Goal: Transaction & Acquisition: Obtain resource

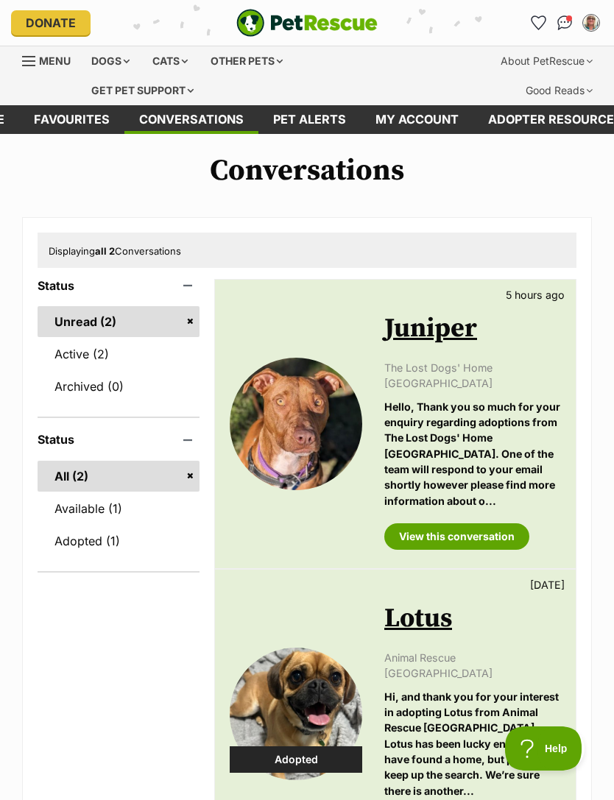
click at [109, 63] on div "Dogs" at bounding box center [110, 60] width 59 height 29
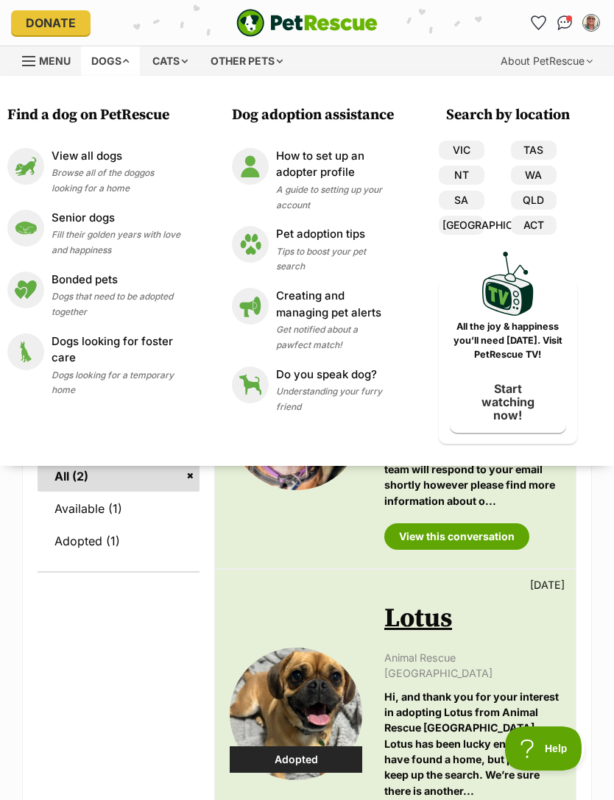
click at [304, 250] on span "Tips to boost your pet search" at bounding box center [321, 259] width 90 height 27
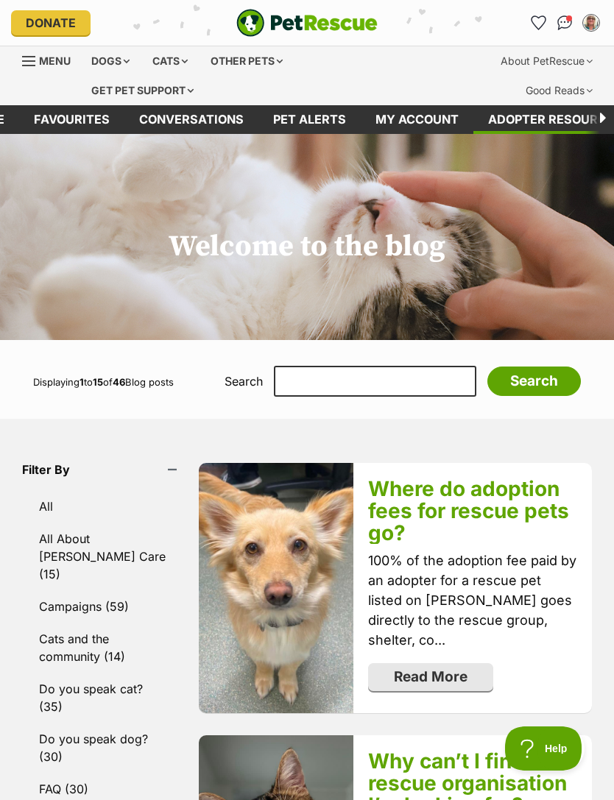
scroll to position [0, -81]
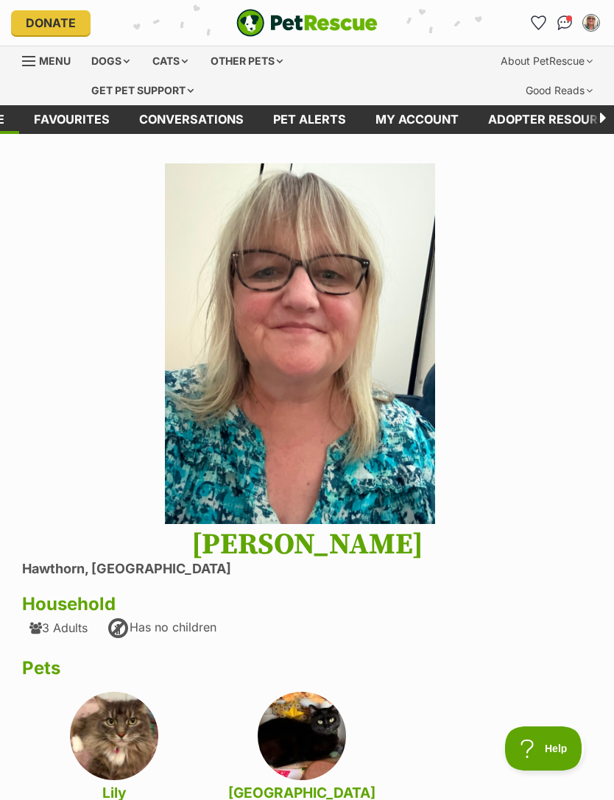
scroll to position [0, -81]
click at [116, 60] on div "Dogs" at bounding box center [110, 60] width 59 height 29
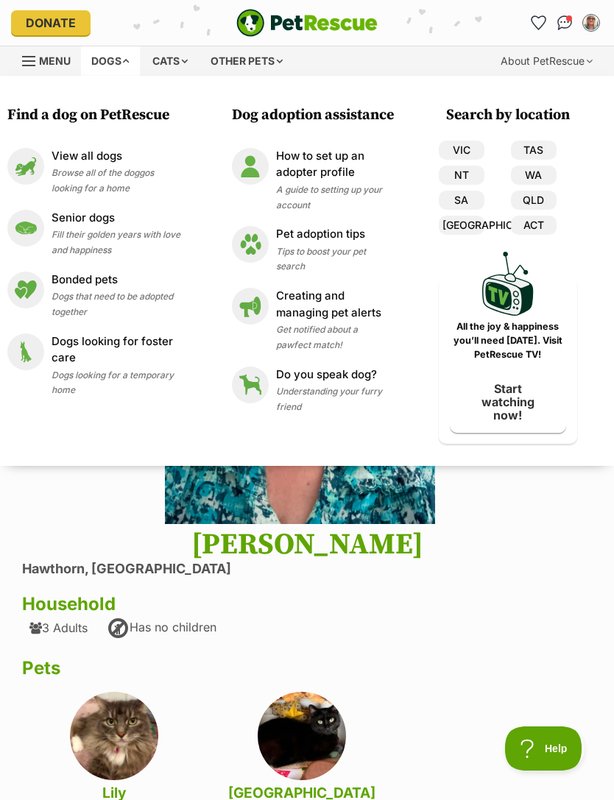
click at [451, 151] on link "VIC" at bounding box center [462, 150] width 46 height 19
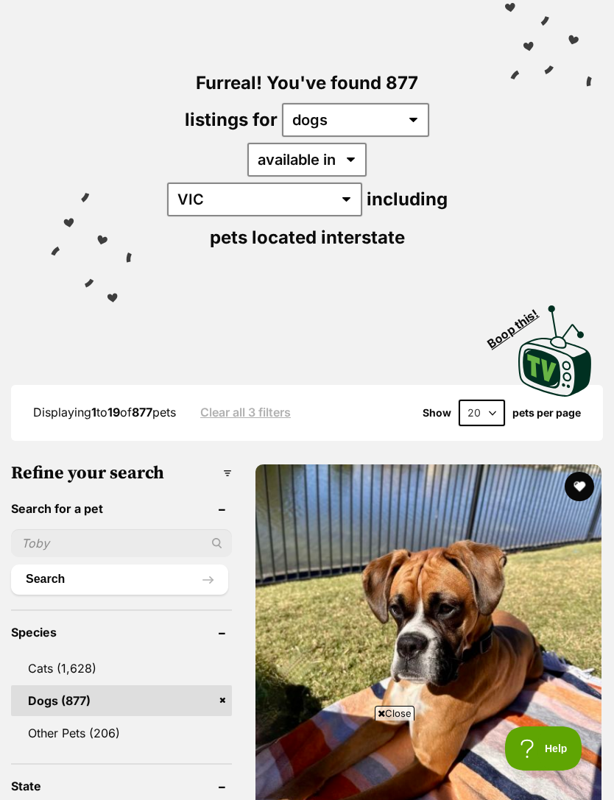
click at [89, 529] on input "text" at bounding box center [121, 543] width 221 height 28
click at [183, 529] on input "Maltese" at bounding box center [121, 543] width 221 height 28
click at [195, 529] on input "Maltese" at bounding box center [121, 543] width 221 height 28
click at [183, 529] on input "Maltese" at bounding box center [121, 543] width 221 height 28
type input "Maltese"
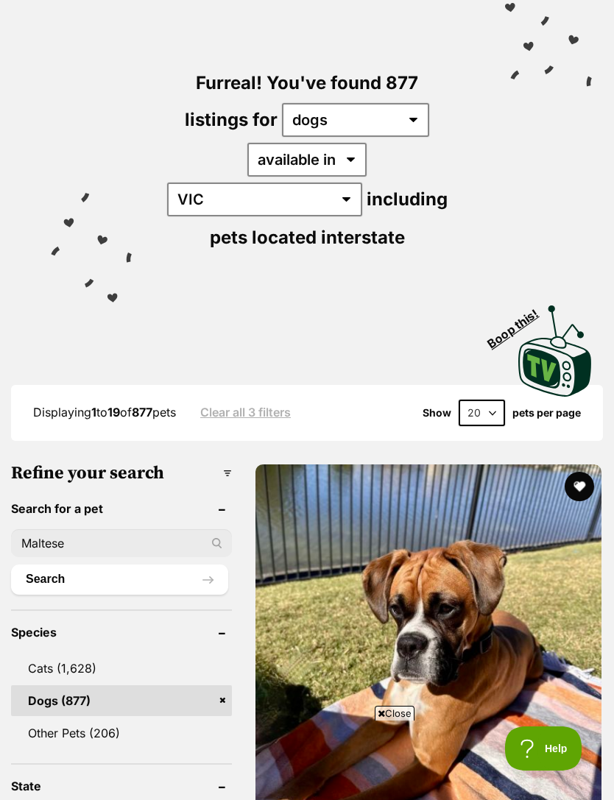
click at [162, 565] on button "Search" at bounding box center [119, 579] width 217 height 29
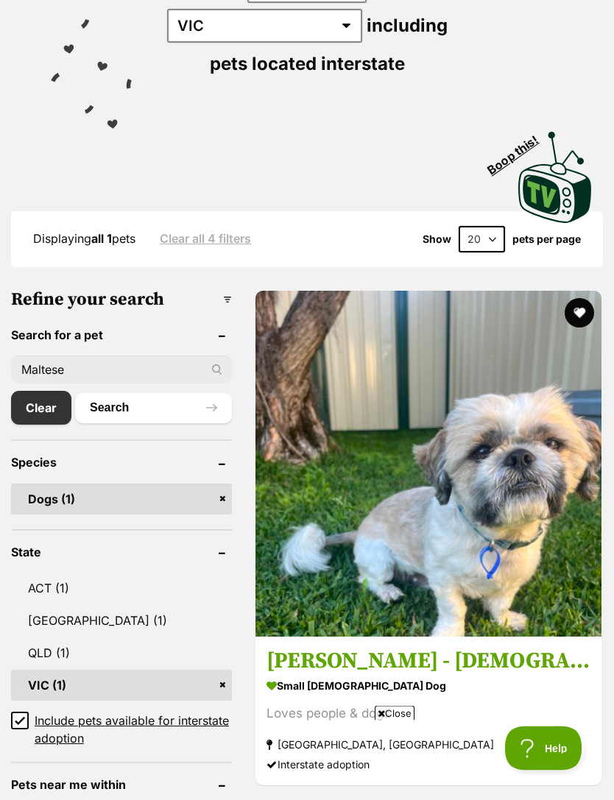
scroll to position [331, 0]
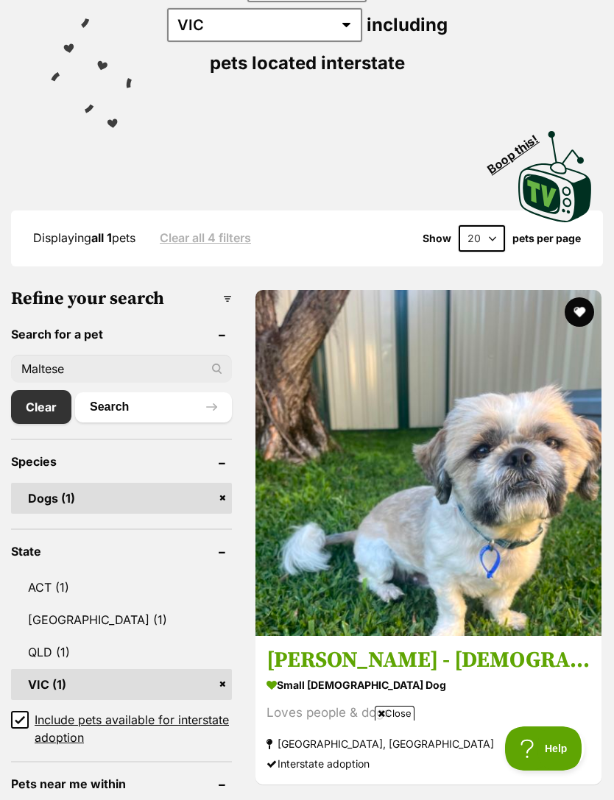
click at [342, 647] on h3 "Harry - 2 Year Old Maltese X Shih Tzu" at bounding box center [429, 661] width 324 height 28
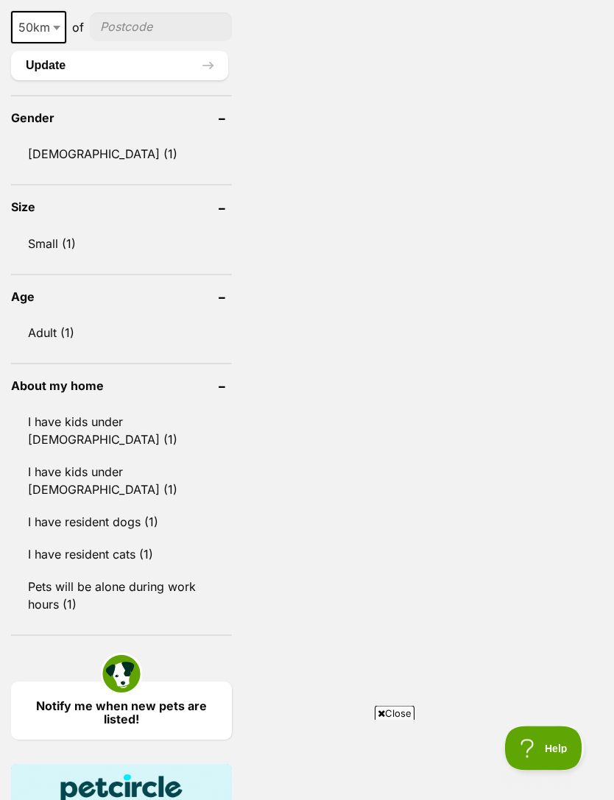
scroll to position [0, 0]
click at [47, 540] on link "I have resident cats (1)" at bounding box center [121, 555] width 221 height 31
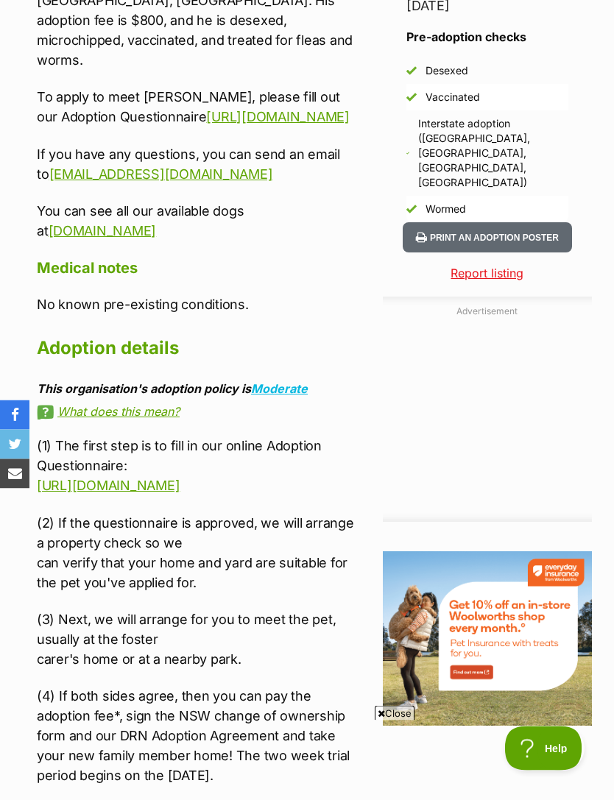
scroll to position [1520, 0]
click at [99, 478] on link "https://tinyurl.com/drnadopt" at bounding box center [108, 485] width 143 height 15
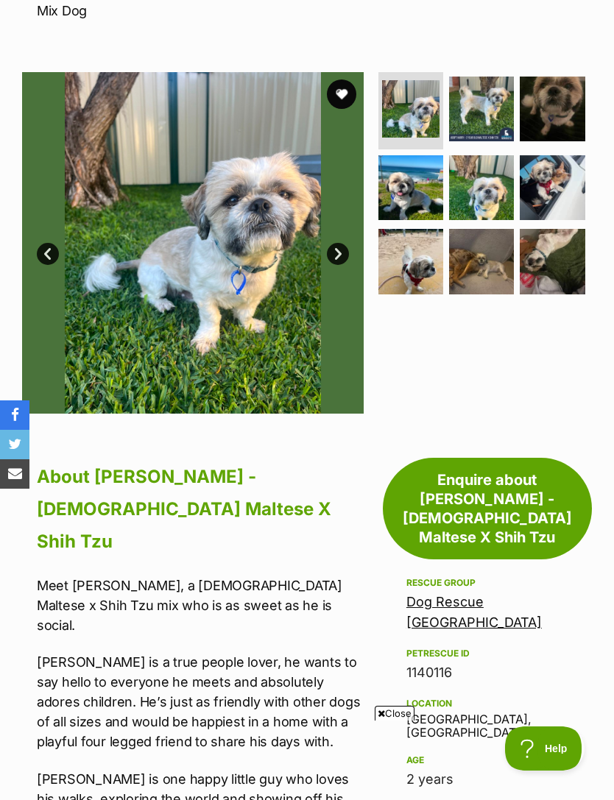
scroll to position [0, 0]
click at [404, 102] on img at bounding box center [410, 108] width 57 height 57
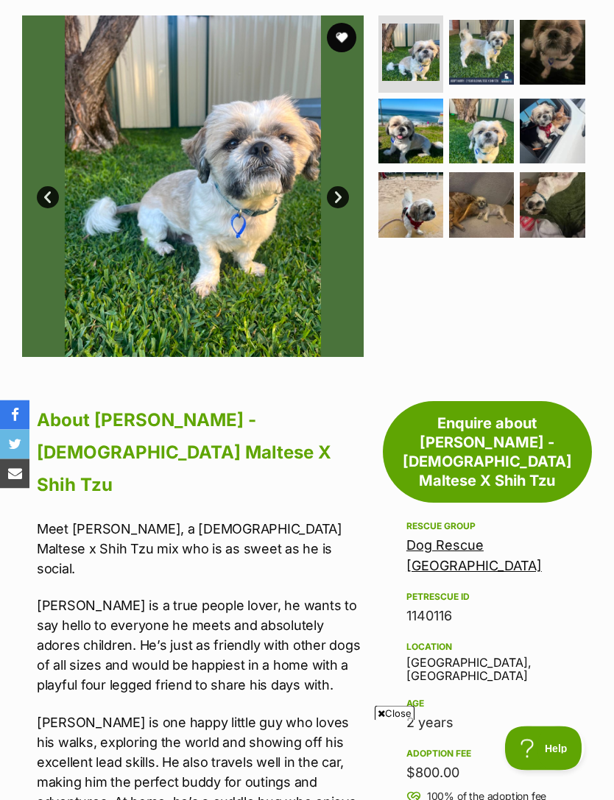
scroll to position [384, 0]
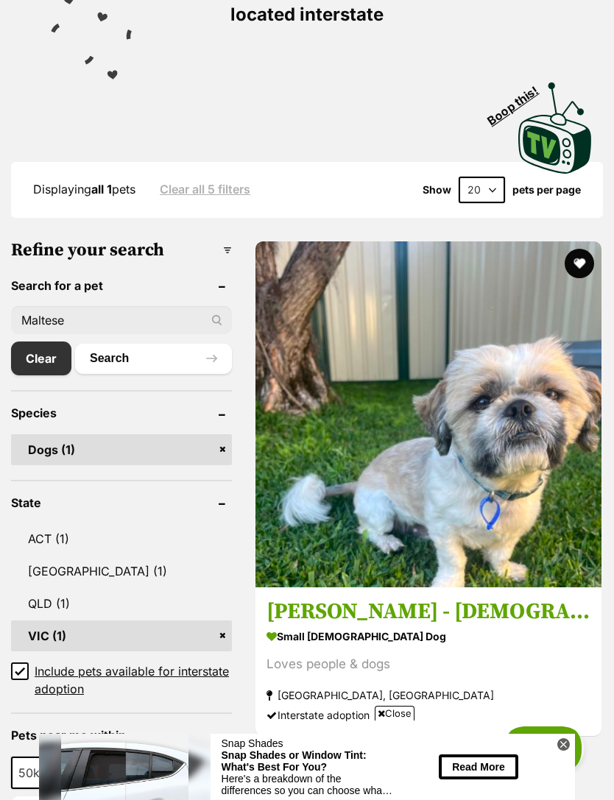
scroll to position [414, 0]
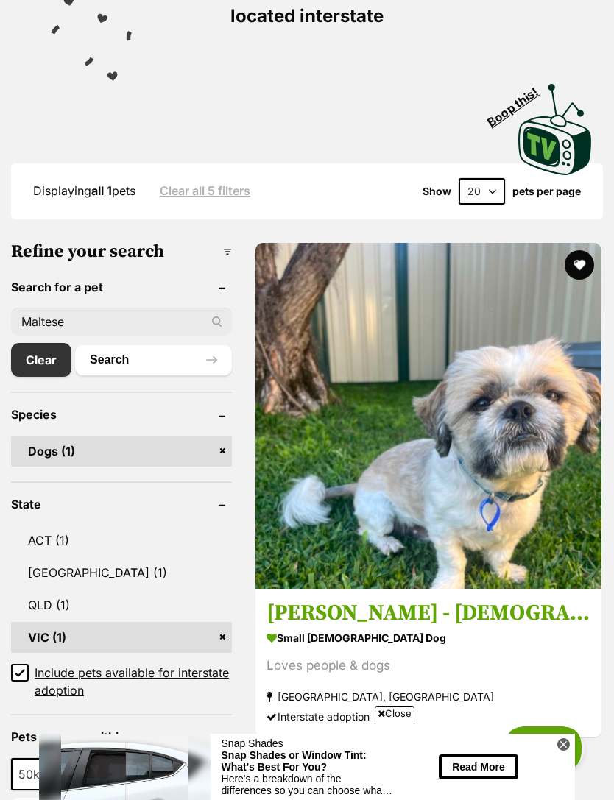
click at [102, 308] on input "Maltese" at bounding box center [121, 322] width 221 height 28
type input "M"
type input "A hit zoo"
click at [133, 345] on button "Search" at bounding box center [153, 359] width 157 height 29
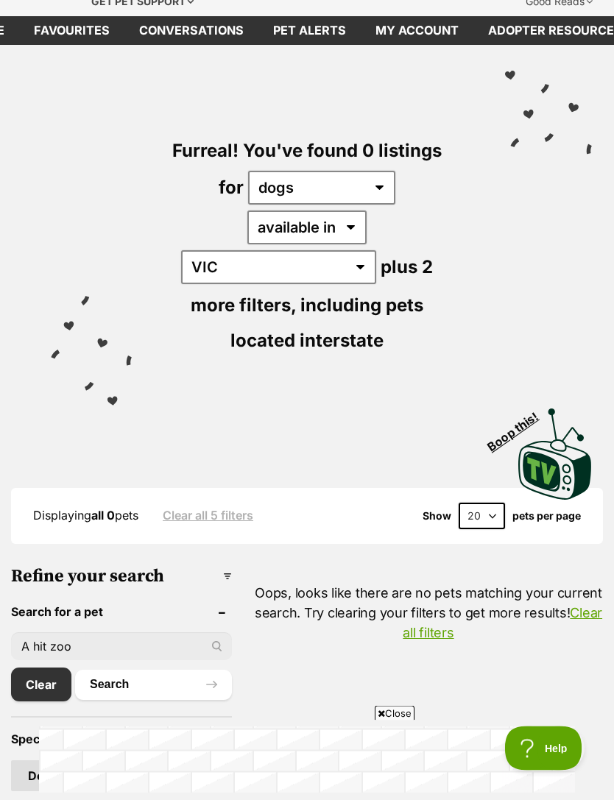
scroll to position [146, 0]
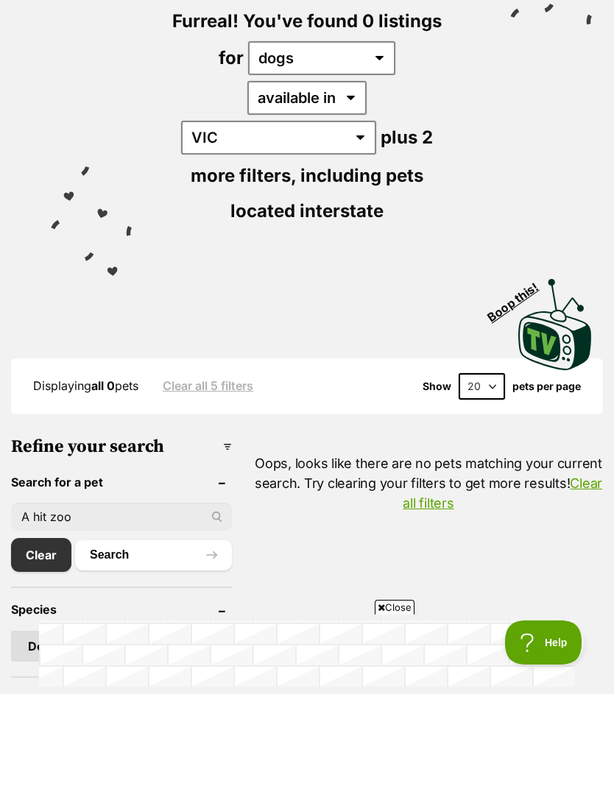
click at [115, 609] on input "A hit zoo" at bounding box center [121, 623] width 221 height 28
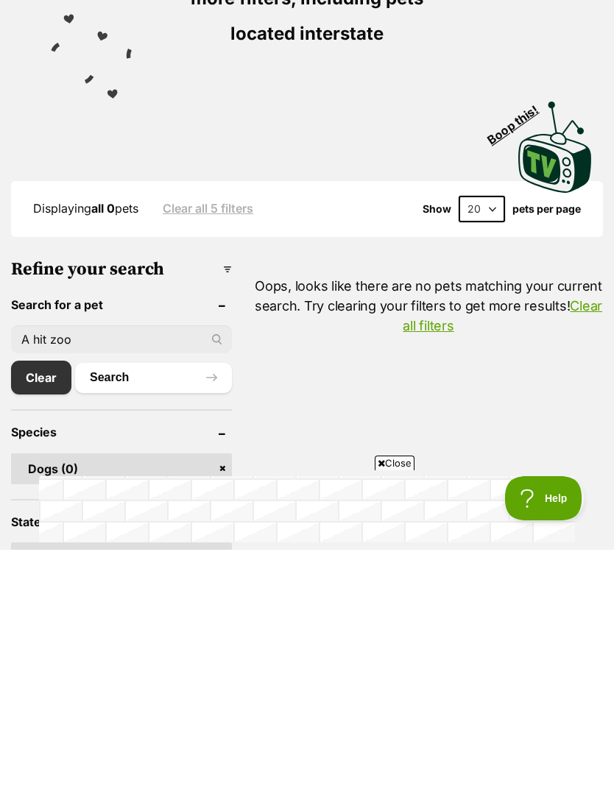
click at [189, 576] on input "A hit zoo" at bounding box center [121, 590] width 221 height 28
click at [102, 576] on input "GA hit zoo" at bounding box center [121, 590] width 221 height 28
click at [94, 576] on input "GA hit zoo" at bounding box center [121, 590] width 221 height 28
type input "G"
type input "Schitzoo"
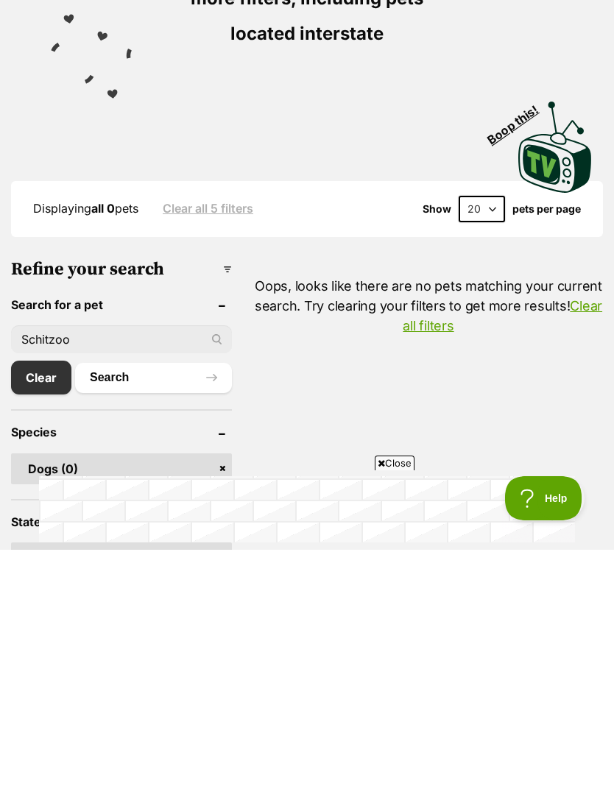
click at [171, 613] on button "Search" at bounding box center [153, 627] width 157 height 29
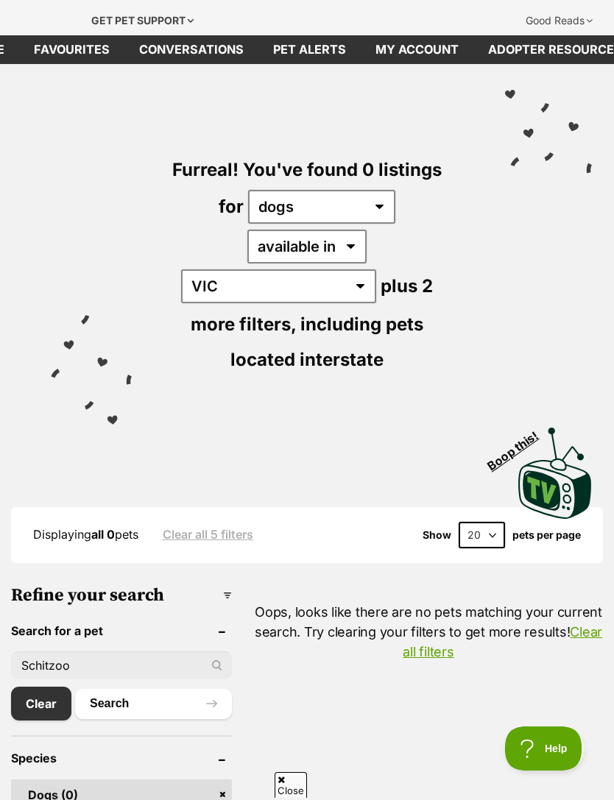
click at [76, 652] on input "Schitzoo" at bounding box center [121, 666] width 221 height 28
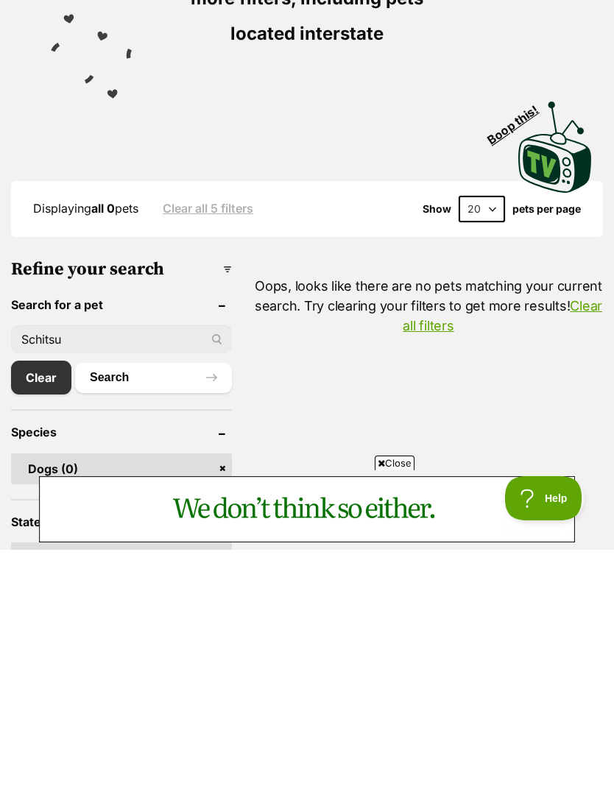
type input "Schitsu"
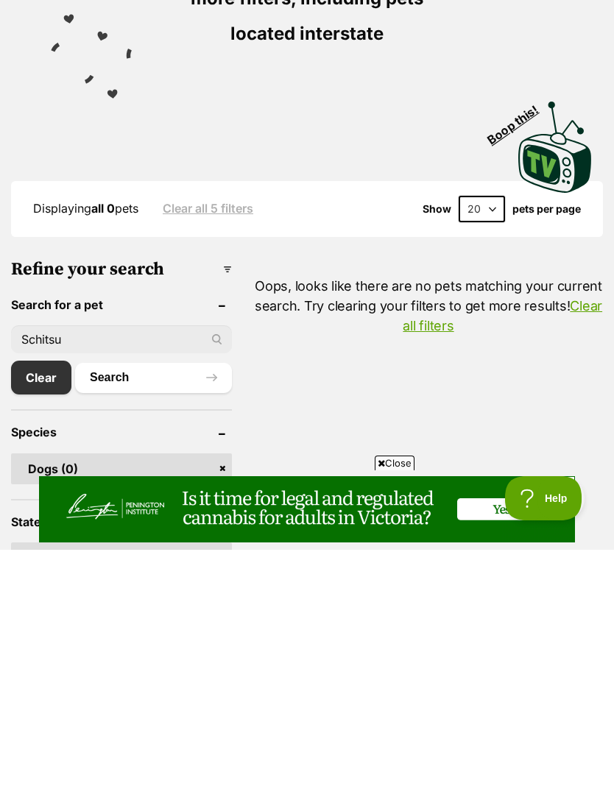
click at [144, 613] on button "Search" at bounding box center [153, 627] width 157 height 29
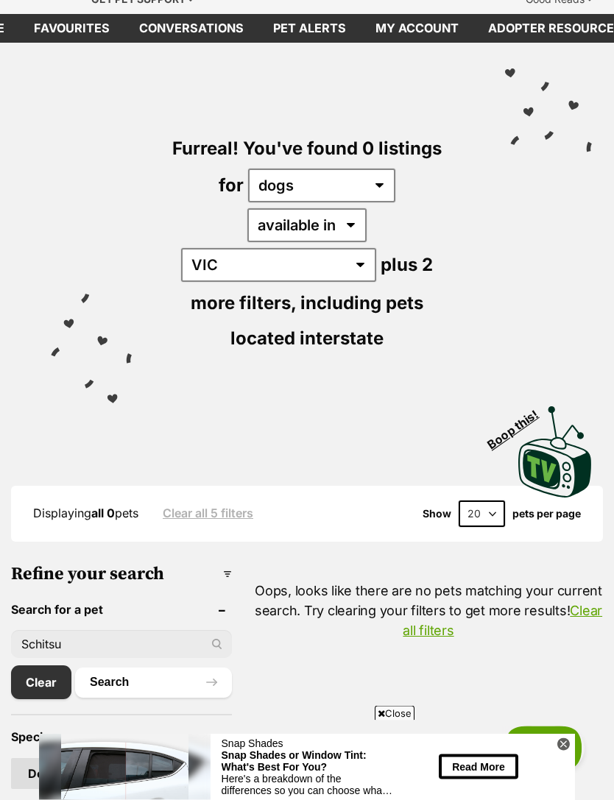
scroll to position [129, 0]
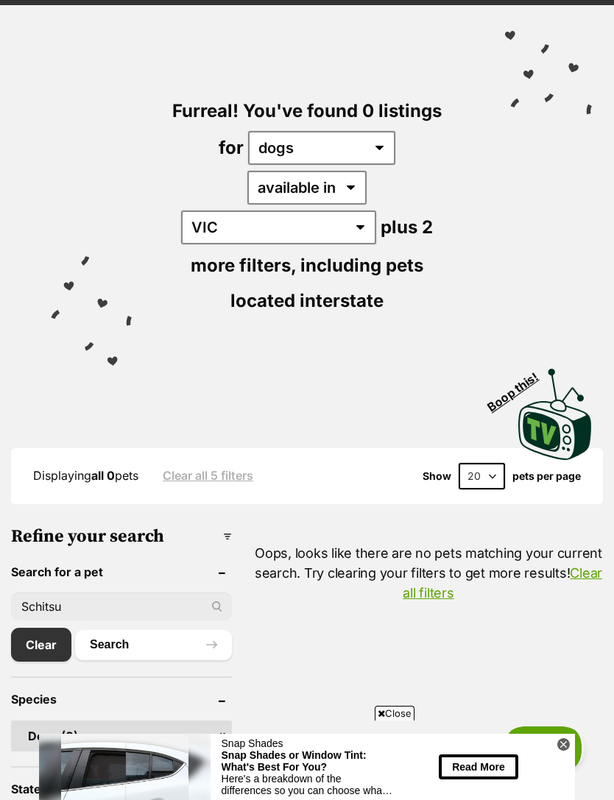
click at [91, 593] on input "Schitsu" at bounding box center [121, 607] width 221 height 28
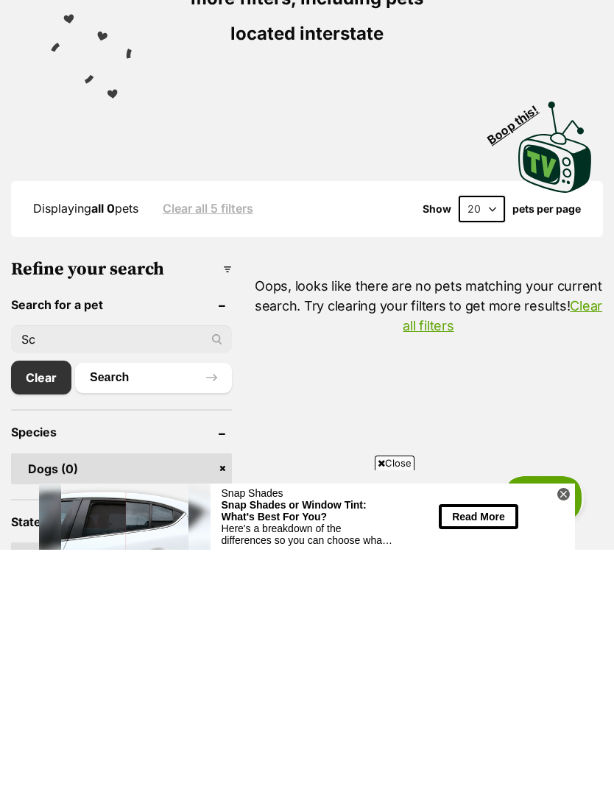
type input "S"
type input "Shitsoo"
click at [167, 613] on button "Search" at bounding box center [153, 627] width 157 height 29
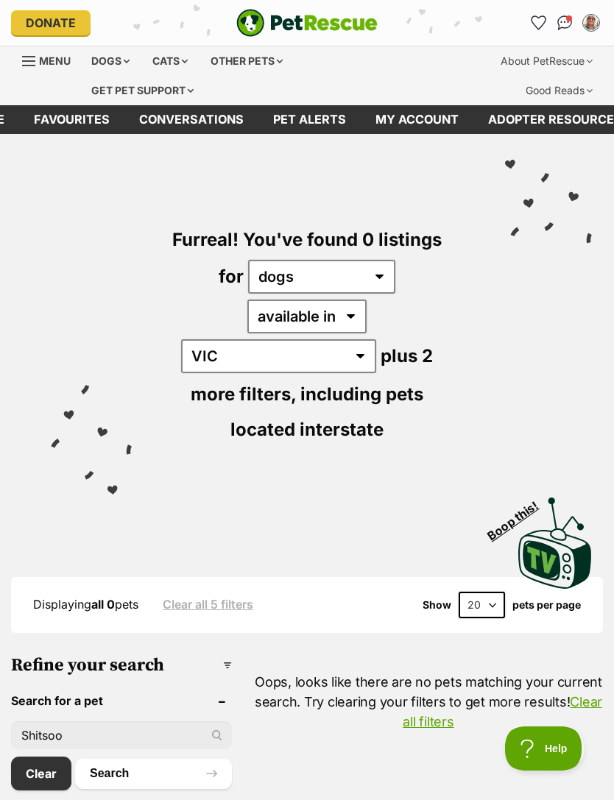
click at [89, 722] on input "Shitsoo" at bounding box center [121, 736] width 221 height 28
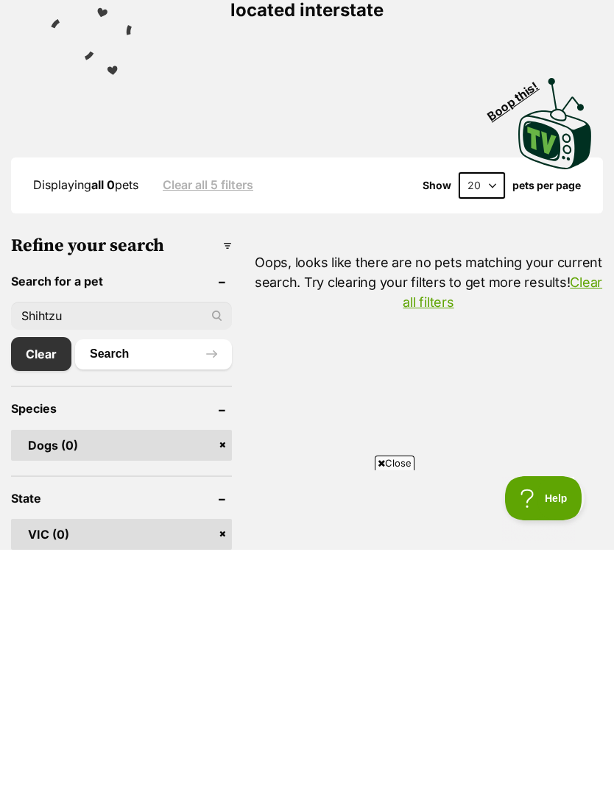
type input "Shihtzu"
click at [160, 590] on button "Search" at bounding box center [153, 604] width 157 height 29
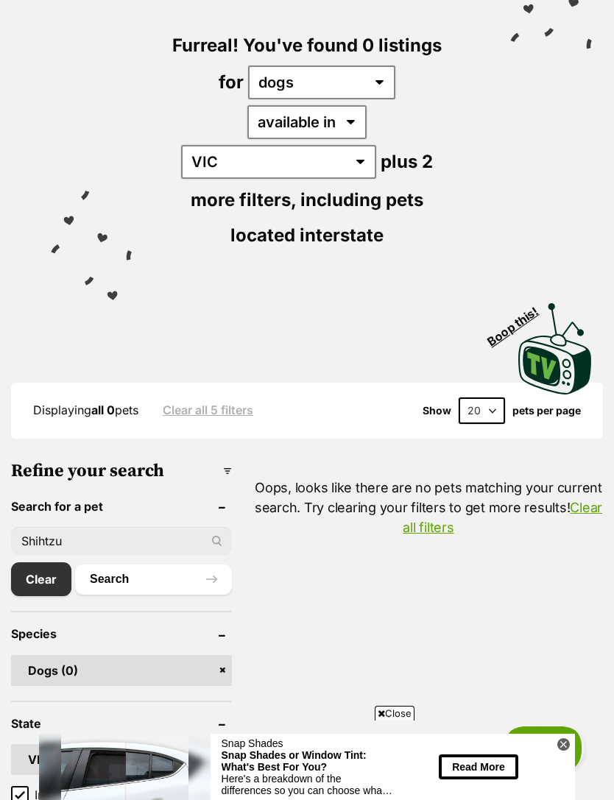
scroll to position [195, 0]
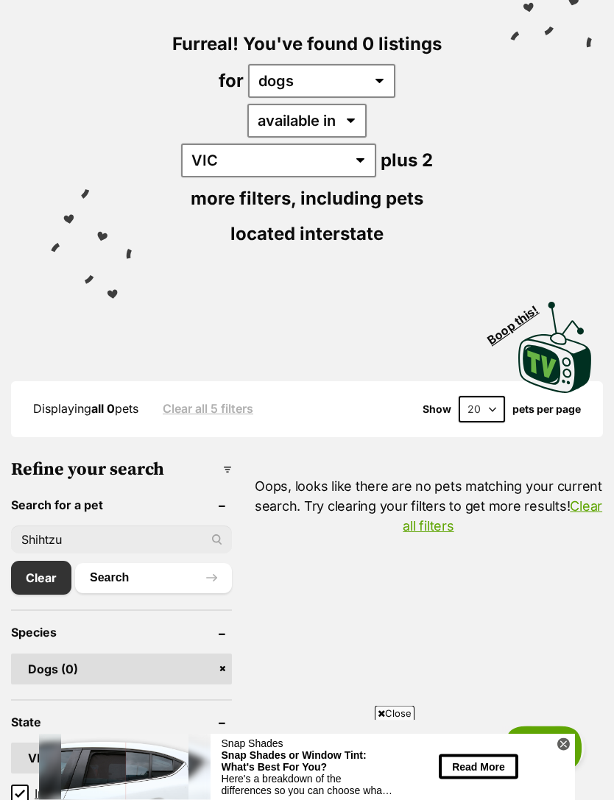
click at [109, 526] on input "Shihtzu" at bounding box center [121, 540] width 221 height 28
type input "Shih"
click at [152, 564] on button "Search" at bounding box center [153, 578] width 157 height 29
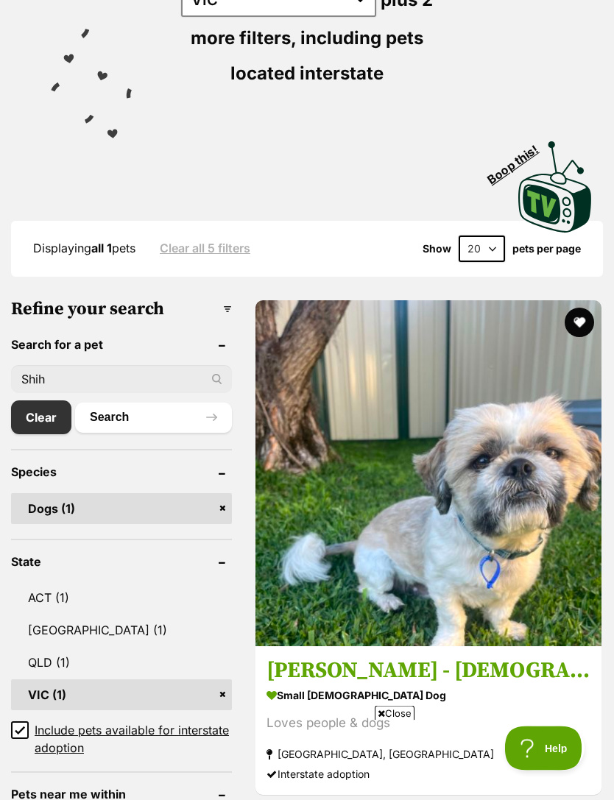
scroll to position [392, 0]
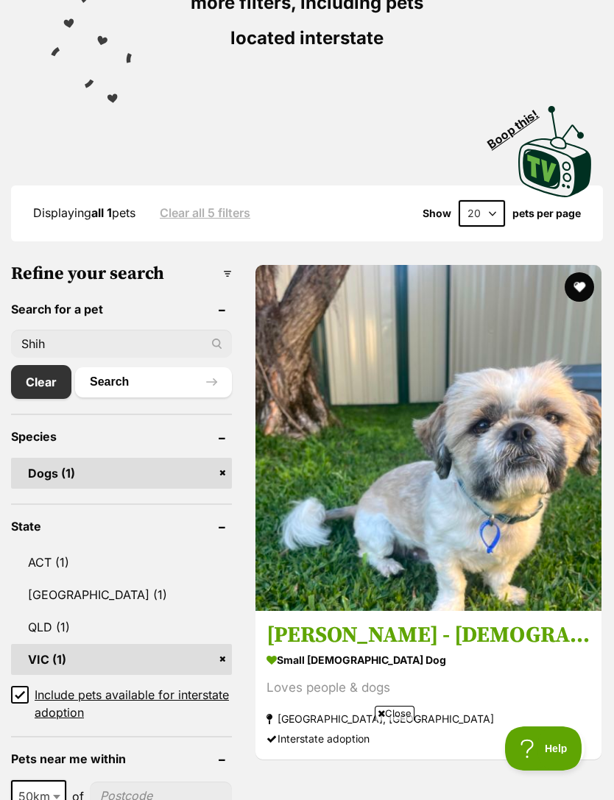
click at [290, 380] on img at bounding box center [429, 438] width 346 height 346
